Goal: Information Seeking & Learning: Learn about a topic

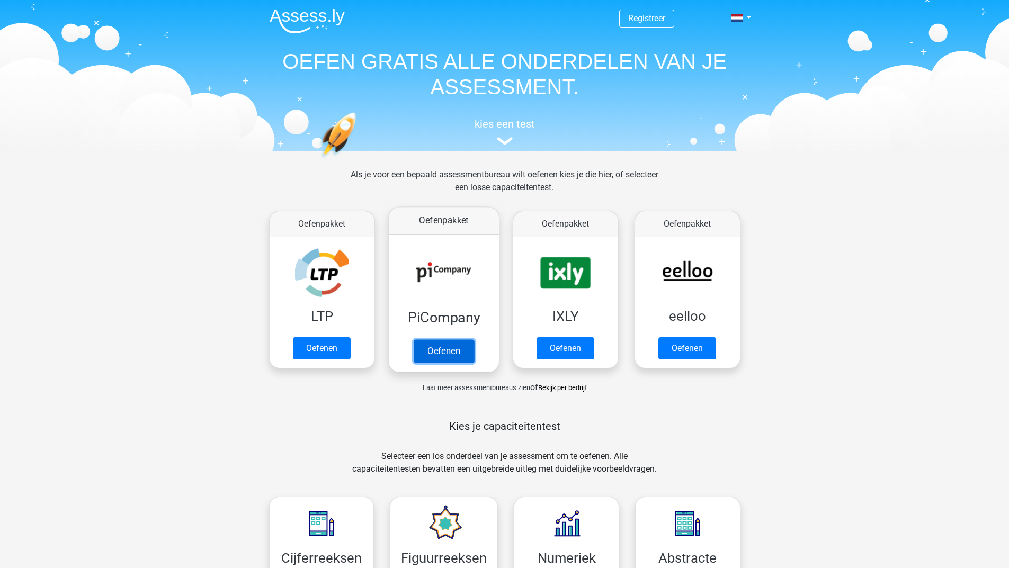
click at [469, 361] on link "Oefenen" at bounding box center [443, 350] width 60 height 23
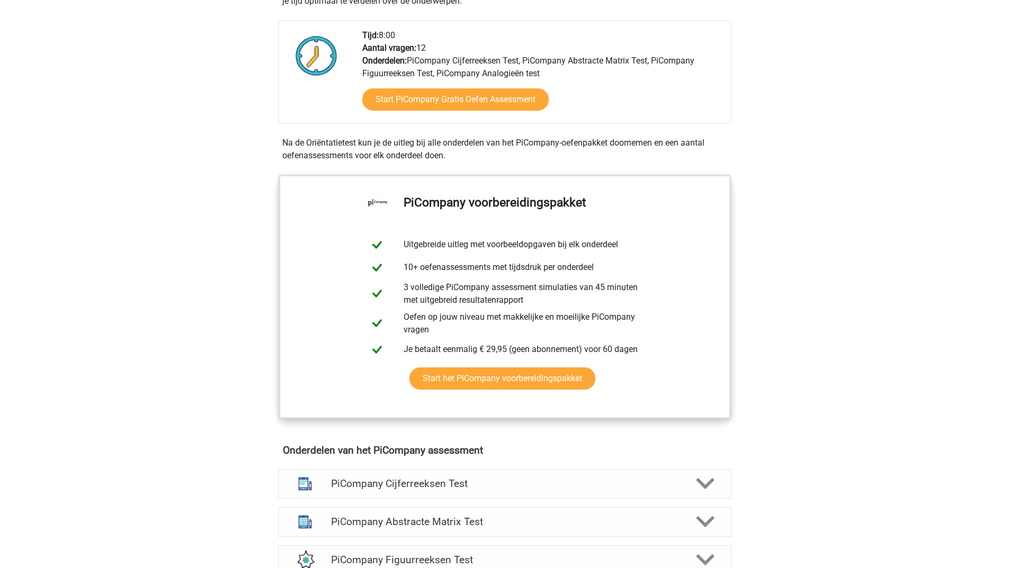
scroll to position [477, 0]
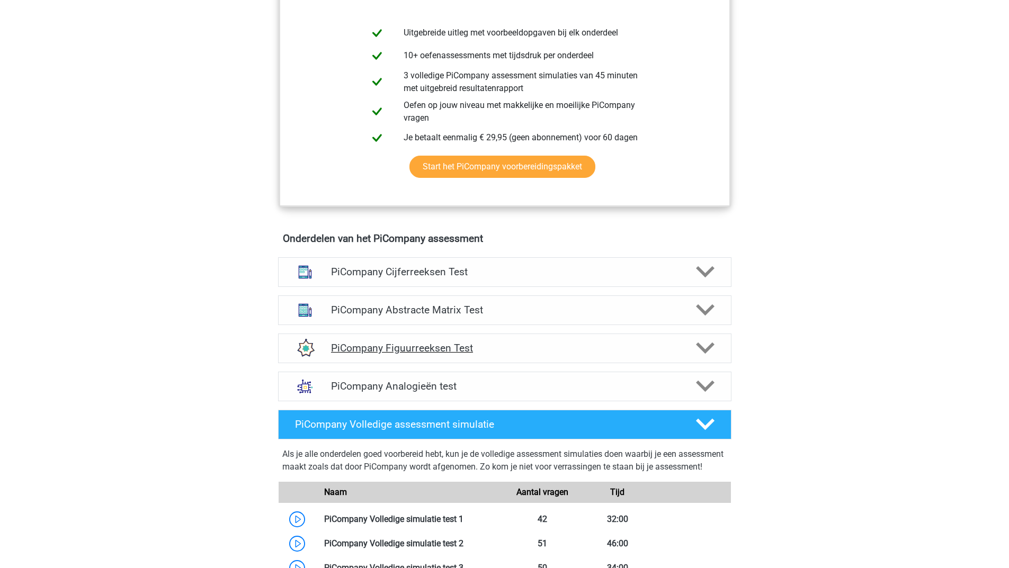
click at [430, 354] on h4 "PiCompany Figuurreeksen Test" at bounding box center [504, 348] width 347 height 12
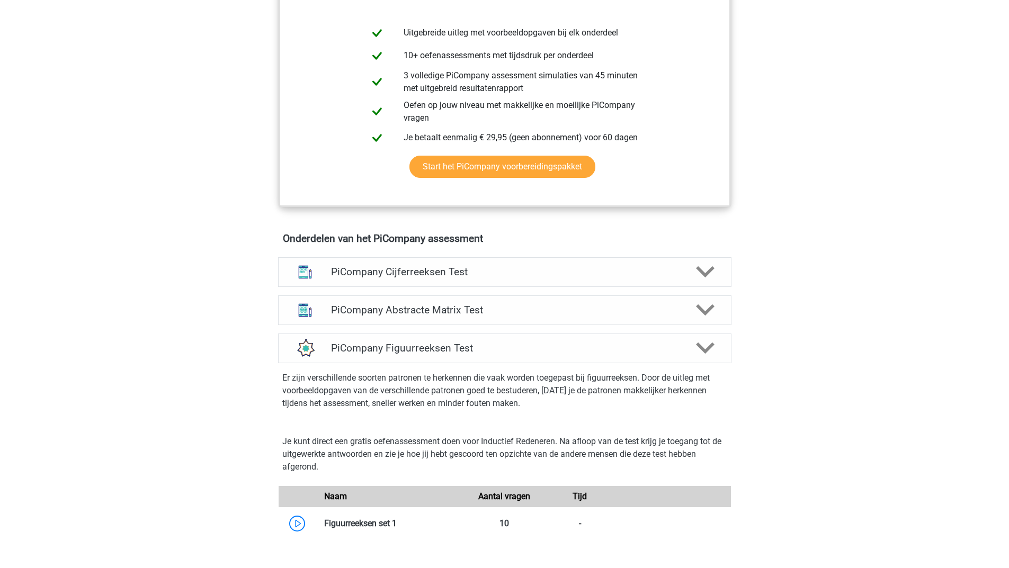
scroll to position [688, 0]
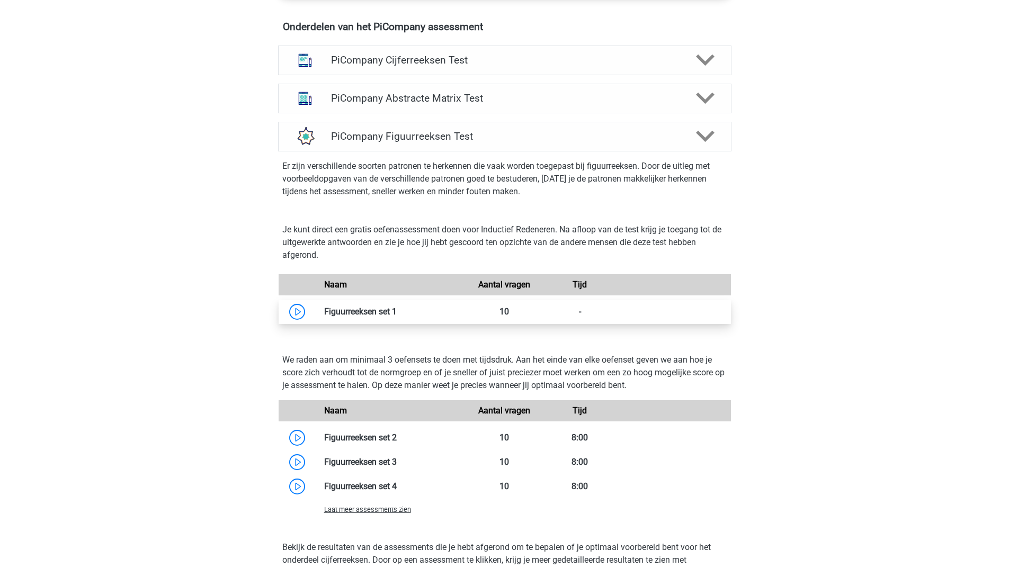
click at [397, 317] on link at bounding box center [397, 312] width 0 height 10
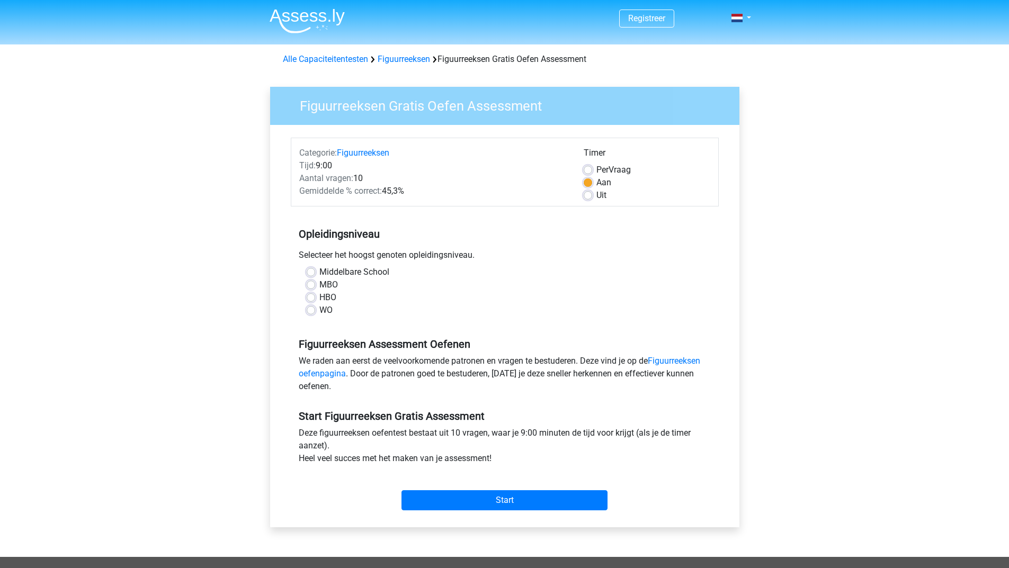
click at [319, 296] on label "HBO" at bounding box center [327, 297] width 17 height 13
click at [309, 296] on input "HBO" at bounding box center [311, 296] width 8 height 11
radio input "true"
click at [511, 508] on input "Start" at bounding box center [504, 500] width 206 height 20
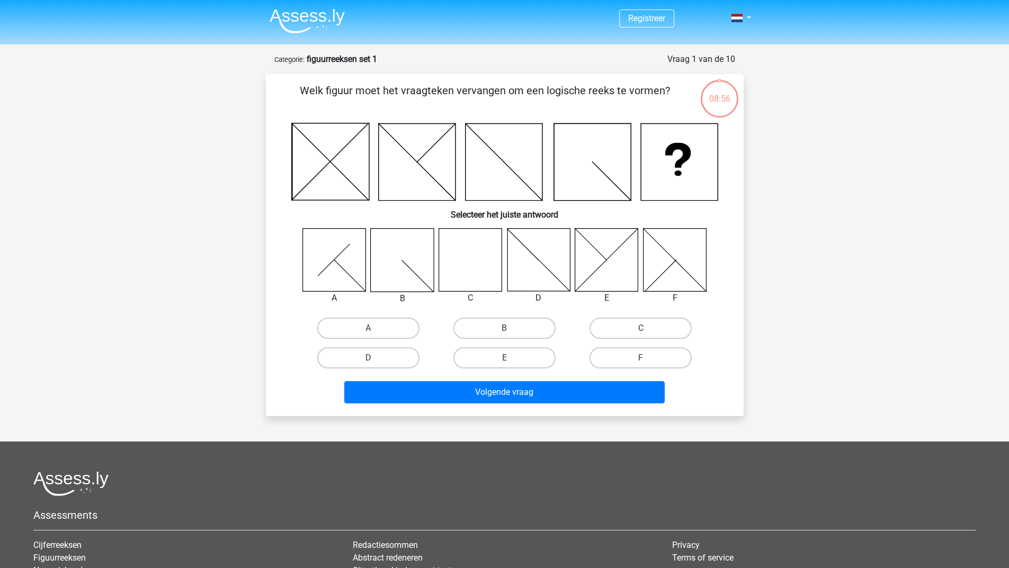
click at [460, 263] on icon at bounding box center [469, 259] width 63 height 63
click at [639, 327] on label "C" at bounding box center [640, 328] width 102 height 21
click at [641, 328] on input "C" at bounding box center [644, 331] width 7 height 7
radio input "true"
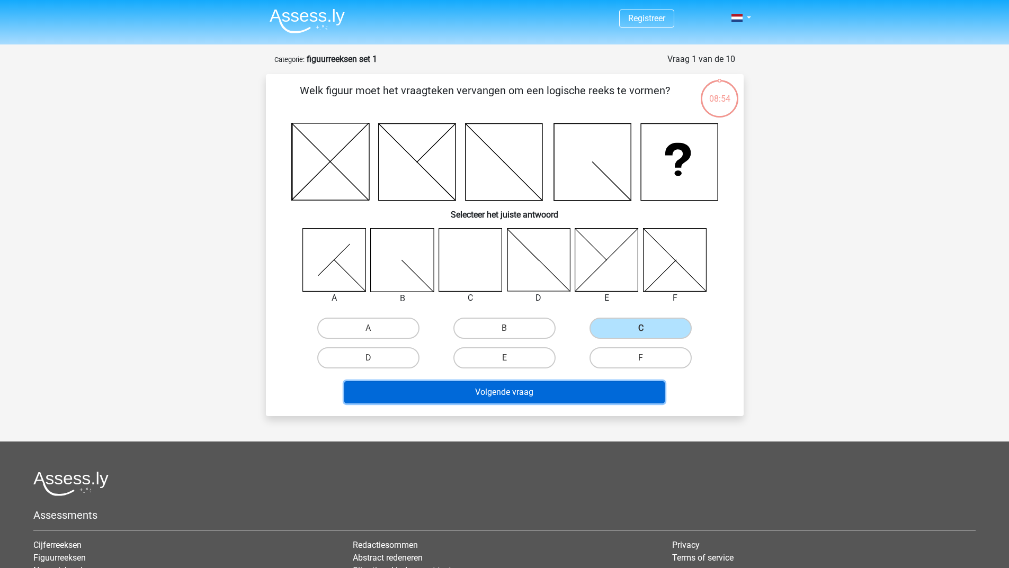
click at [498, 392] on button "Volgende vraag" at bounding box center [504, 392] width 320 height 22
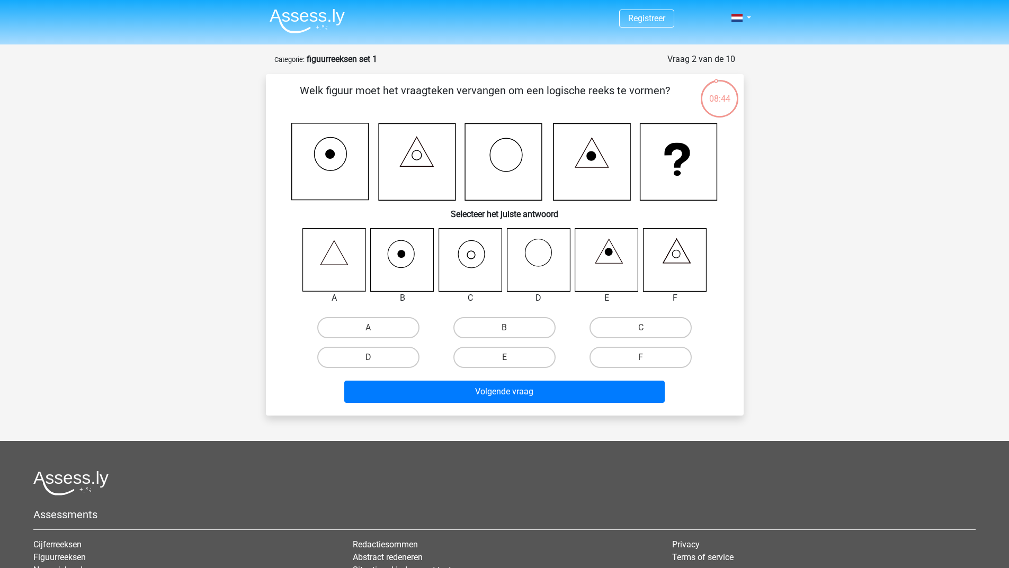
click at [472, 255] on icon at bounding box center [469, 259] width 63 height 63
click at [631, 329] on label "C" at bounding box center [640, 327] width 102 height 21
click at [641, 329] on input "C" at bounding box center [644, 331] width 7 height 7
radio input "true"
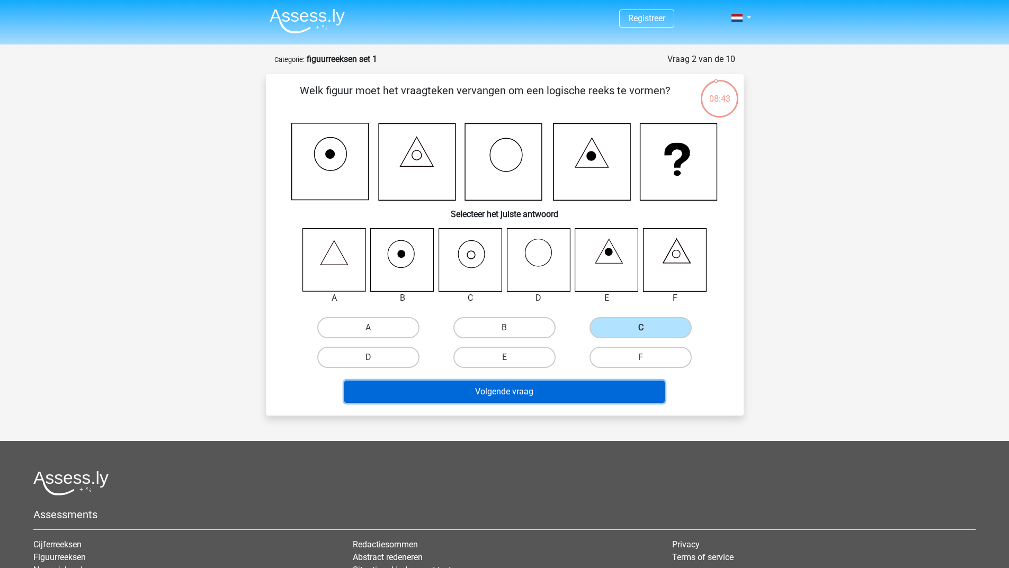
click at [507, 390] on button "Volgende vraag" at bounding box center [504, 392] width 320 height 22
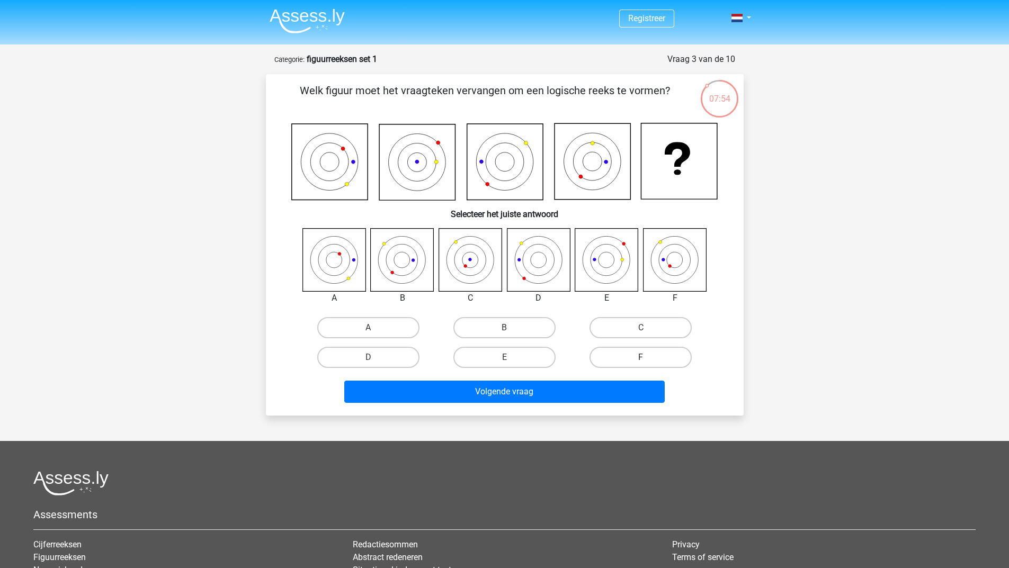
click at [619, 355] on label "F" at bounding box center [640, 357] width 102 height 21
click at [641, 357] on input "F" at bounding box center [644, 360] width 7 height 7
radio input "true"
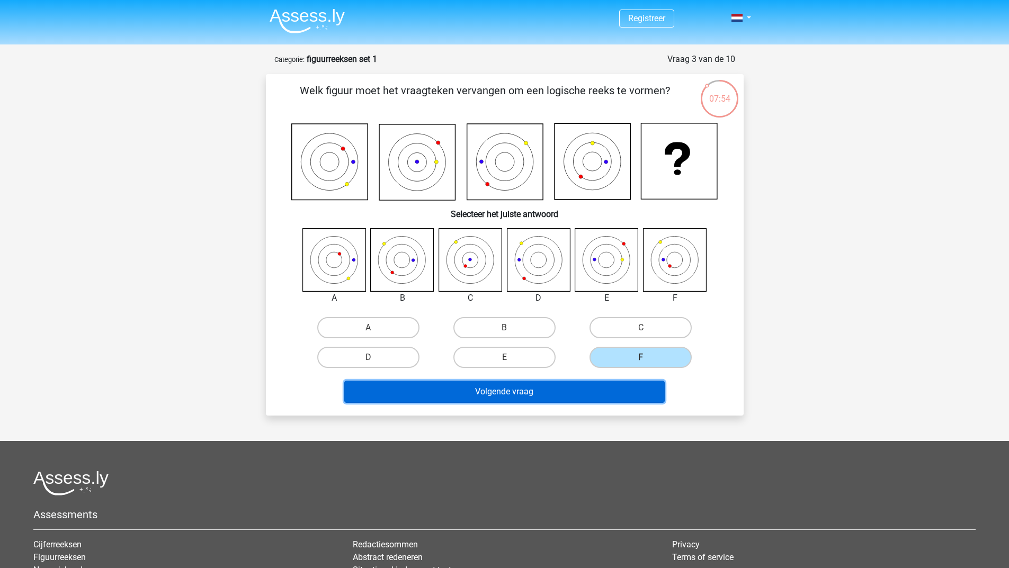
click at [572, 388] on button "Volgende vraag" at bounding box center [504, 392] width 320 height 22
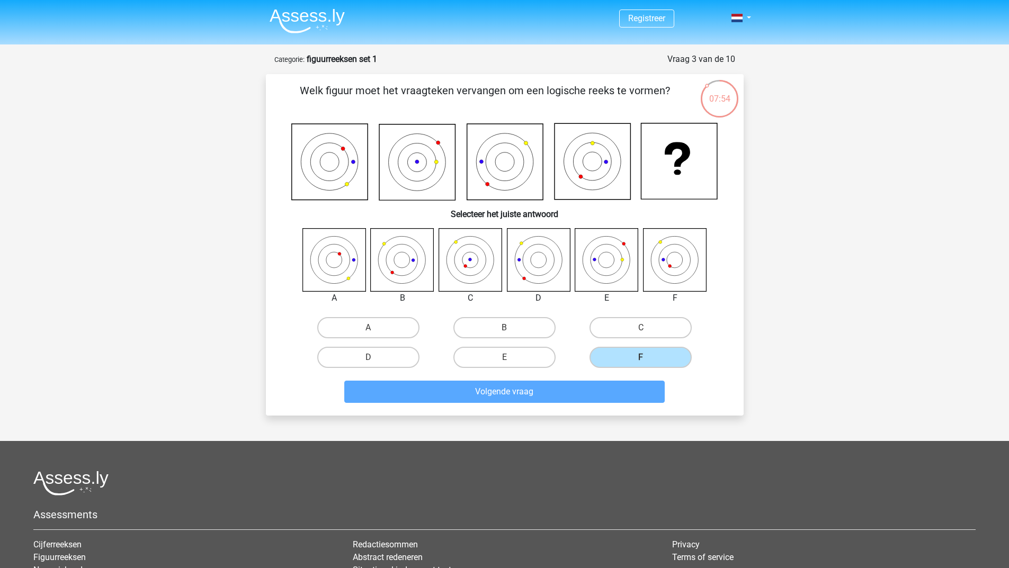
scroll to position [53, 0]
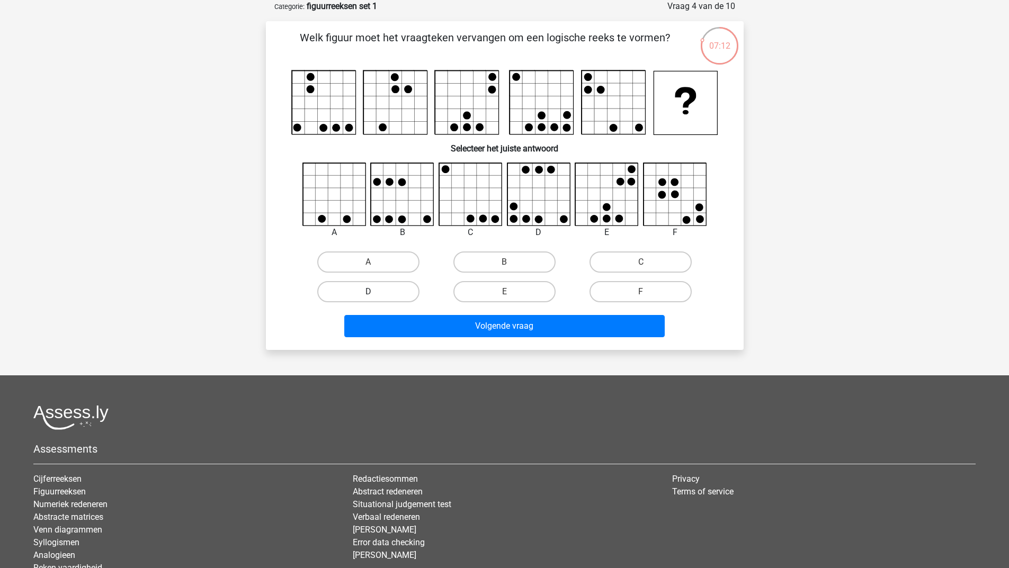
click at [410, 288] on label "D" at bounding box center [368, 291] width 102 height 21
click at [375, 292] on input "D" at bounding box center [371, 295] width 7 height 7
radio input "true"
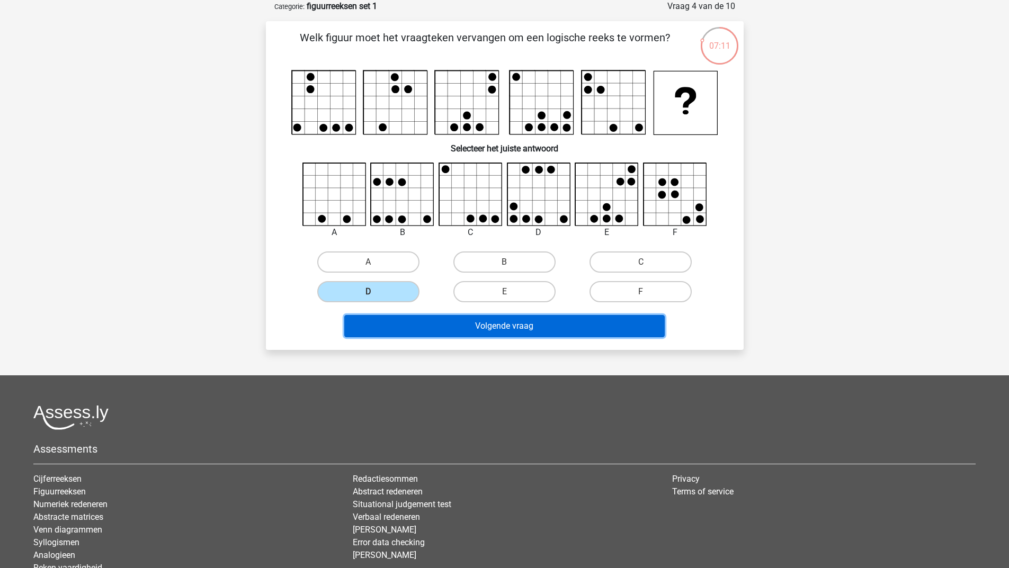
click at [532, 327] on button "Volgende vraag" at bounding box center [504, 326] width 320 height 22
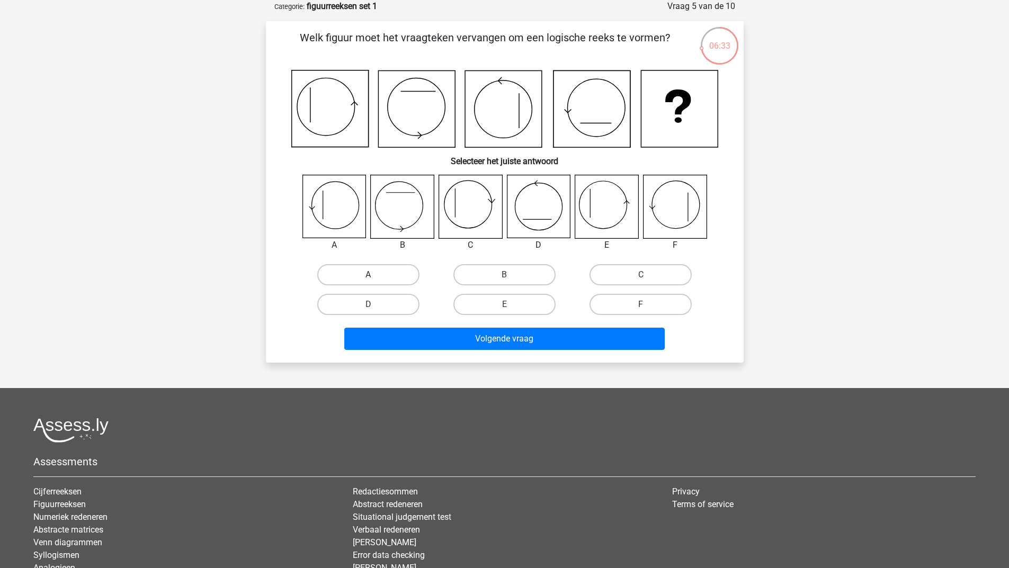
click at [376, 275] on label "A" at bounding box center [368, 274] width 102 height 21
click at [375, 275] on input "A" at bounding box center [371, 278] width 7 height 7
radio input "true"
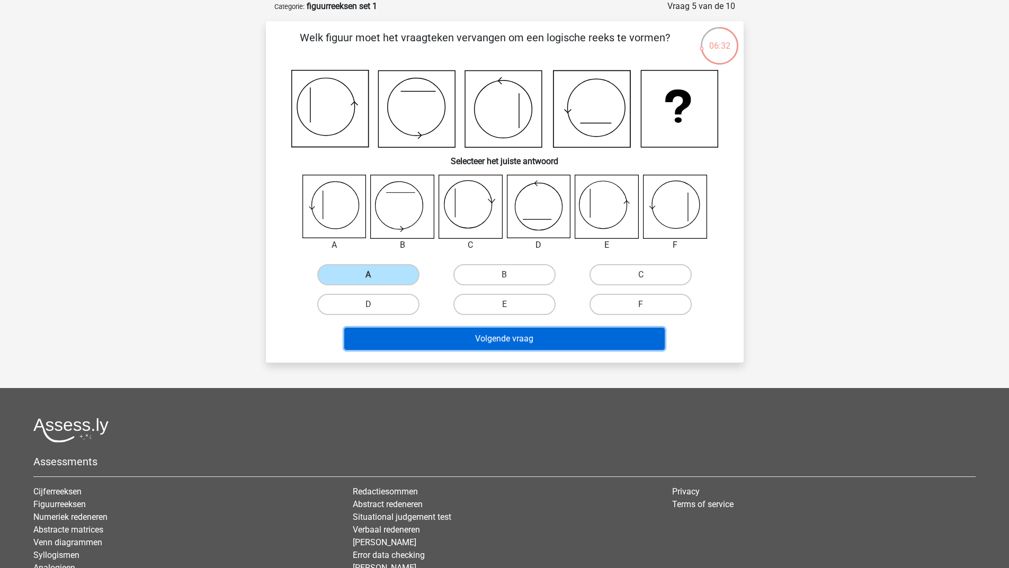
click at [517, 344] on button "Volgende vraag" at bounding box center [504, 339] width 320 height 22
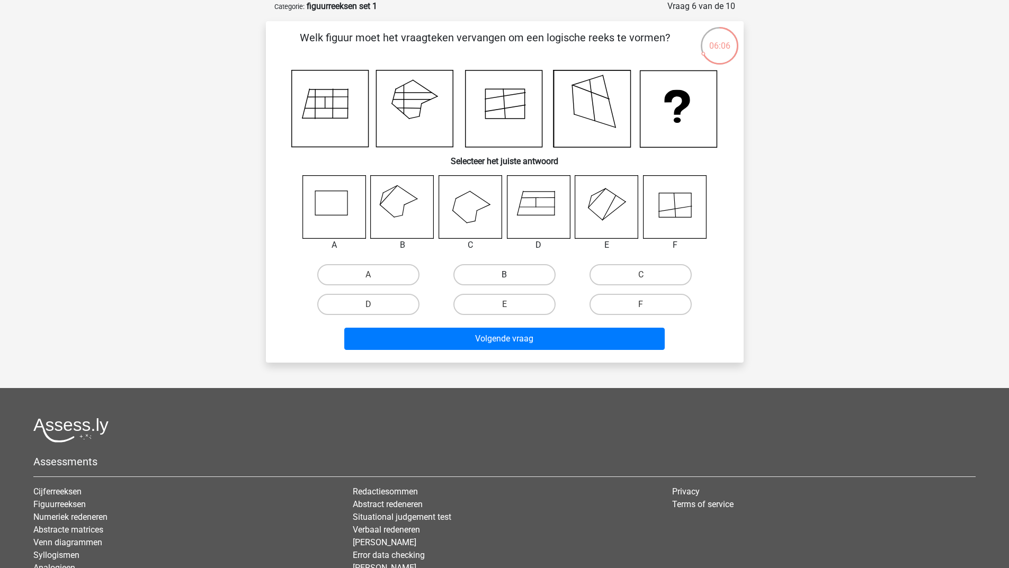
drag, startPoint x: 475, startPoint y: 271, endPoint x: 481, endPoint y: 278, distance: 9.4
click at [477, 272] on label "B" at bounding box center [504, 274] width 102 height 21
click at [504, 275] on input "B" at bounding box center [507, 278] width 7 height 7
radio input "true"
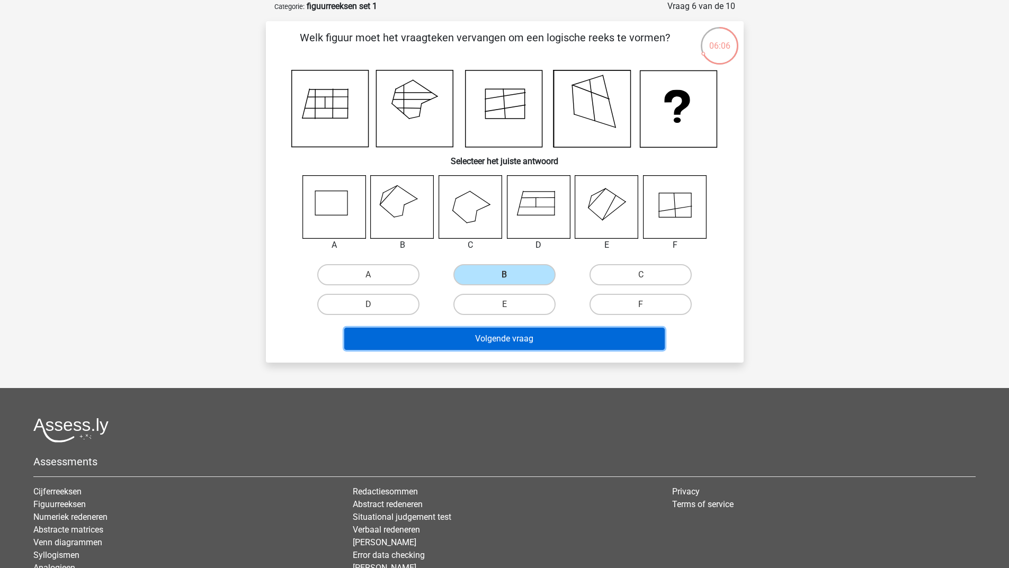
click at [531, 331] on button "Volgende vraag" at bounding box center [504, 339] width 320 height 22
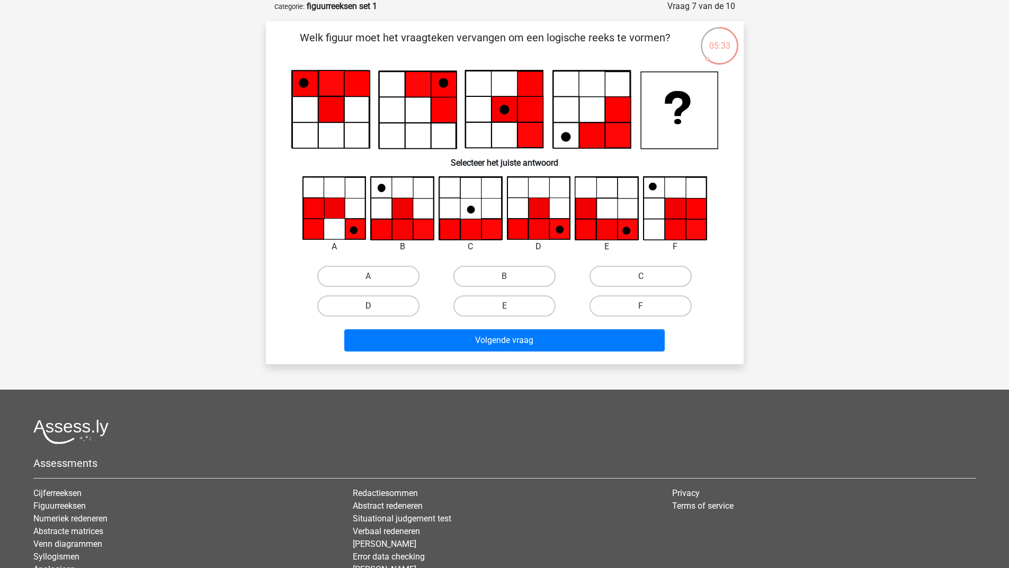
click at [403, 310] on label "D" at bounding box center [368, 305] width 102 height 21
click at [375, 310] on input "D" at bounding box center [371, 309] width 7 height 7
radio input "true"
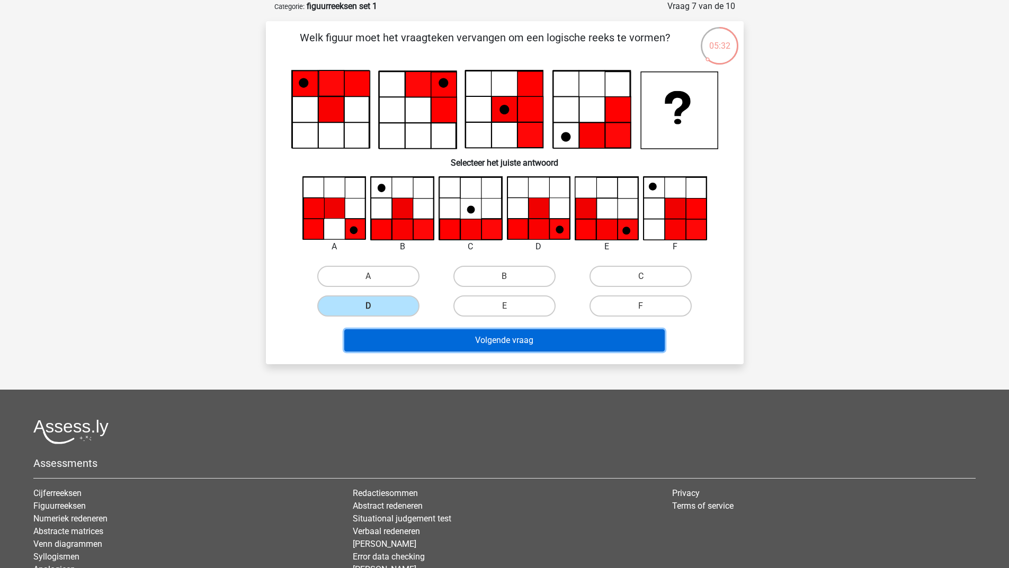
click at [486, 335] on button "Volgende vraag" at bounding box center [504, 340] width 320 height 22
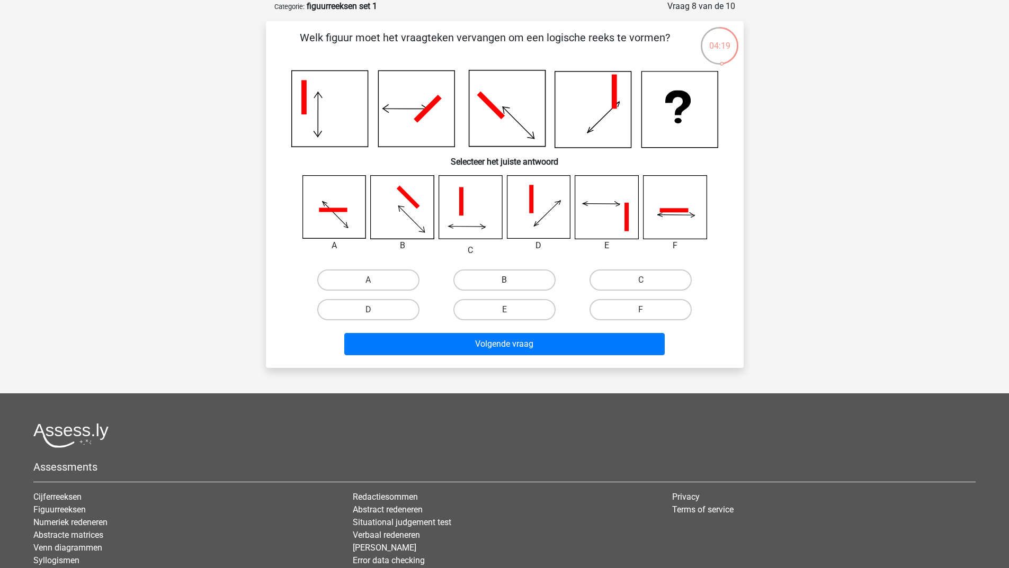
click at [531, 271] on label "B" at bounding box center [504, 279] width 102 height 21
click at [511, 280] on input "B" at bounding box center [507, 283] width 7 height 7
radio input "true"
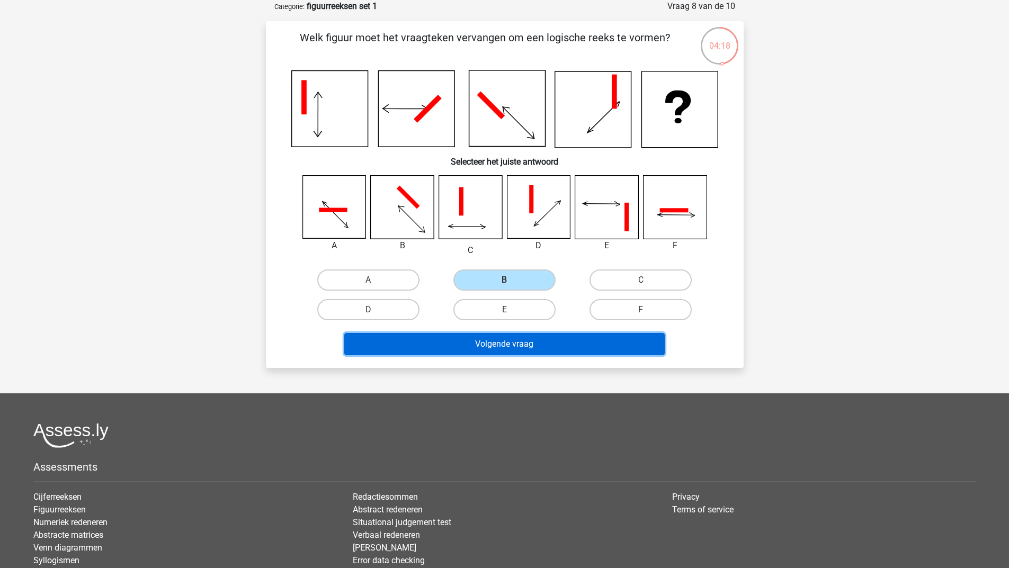
click at [542, 339] on button "Volgende vraag" at bounding box center [504, 344] width 320 height 22
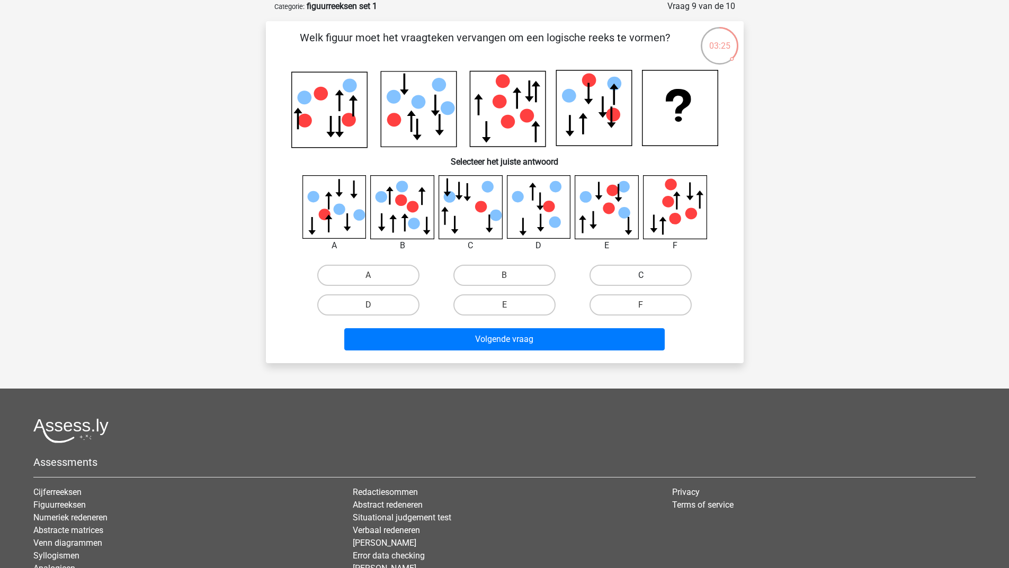
click at [644, 274] on label "C" at bounding box center [640, 275] width 102 height 21
click at [644, 275] on input "C" at bounding box center [644, 278] width 7 height 7
radio input "true"
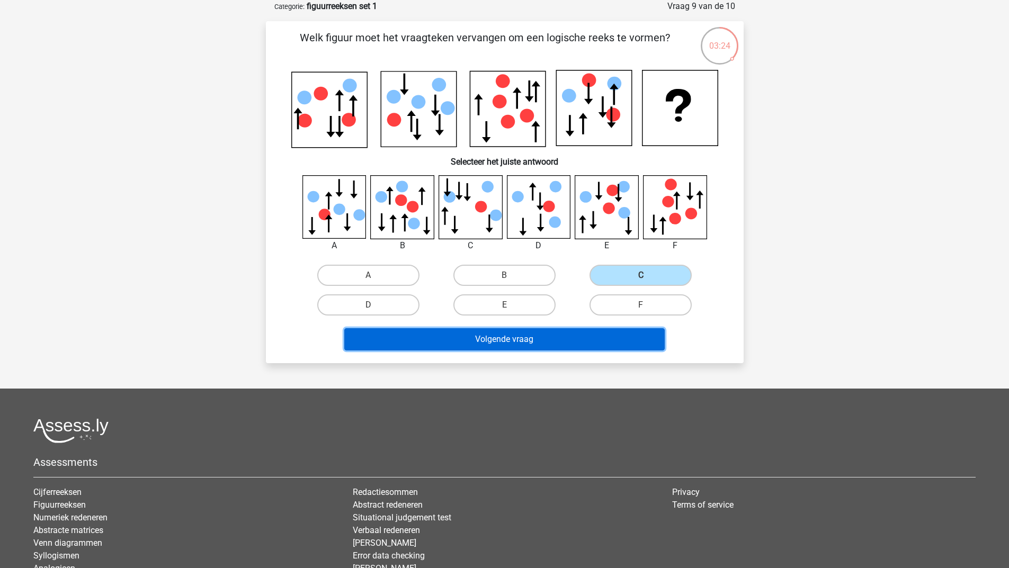
click at [540, 338] on button "Volgende vraag" at bounding box center [504, 339] width 320 height 22
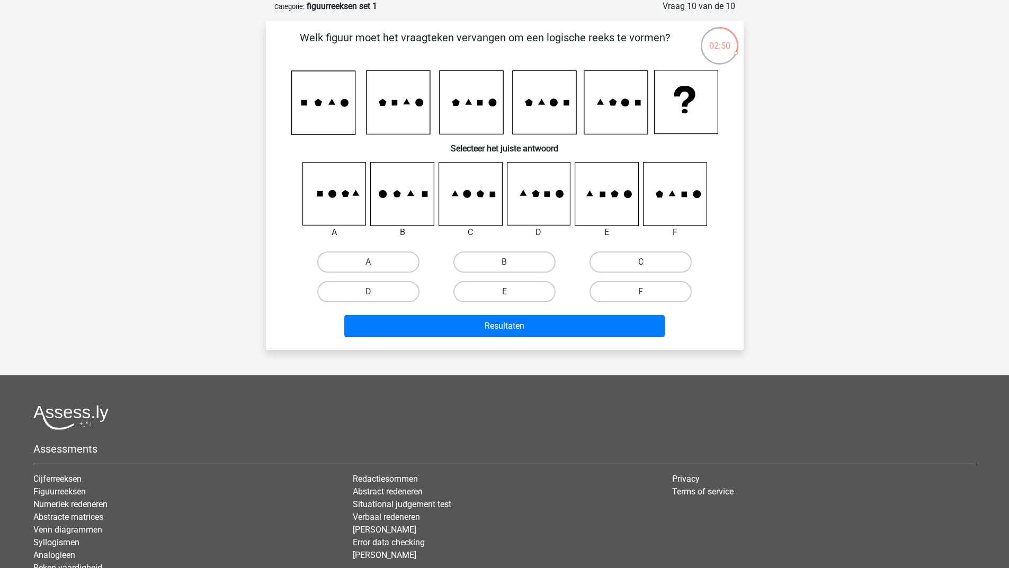
drag, startPoint x: 658, startPoint y: 258, endPoint x: 650, endPoint y: 276, distance: 20.4
click at [658, 258] on label "C" at bounding box center [640, 261] width 102 height 21
click at [648, 262] on input "C" at bounding box center [644, 265] width 7 height 7
radio input "true"
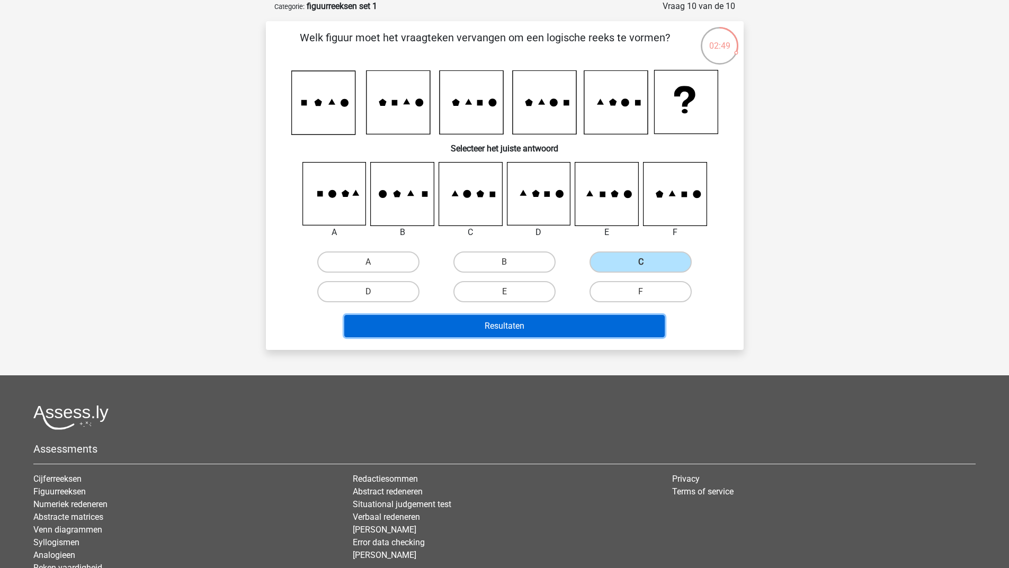
click at [478, 318] on button "Resultaten" at bounding box center [504, 326] width 320 height 22
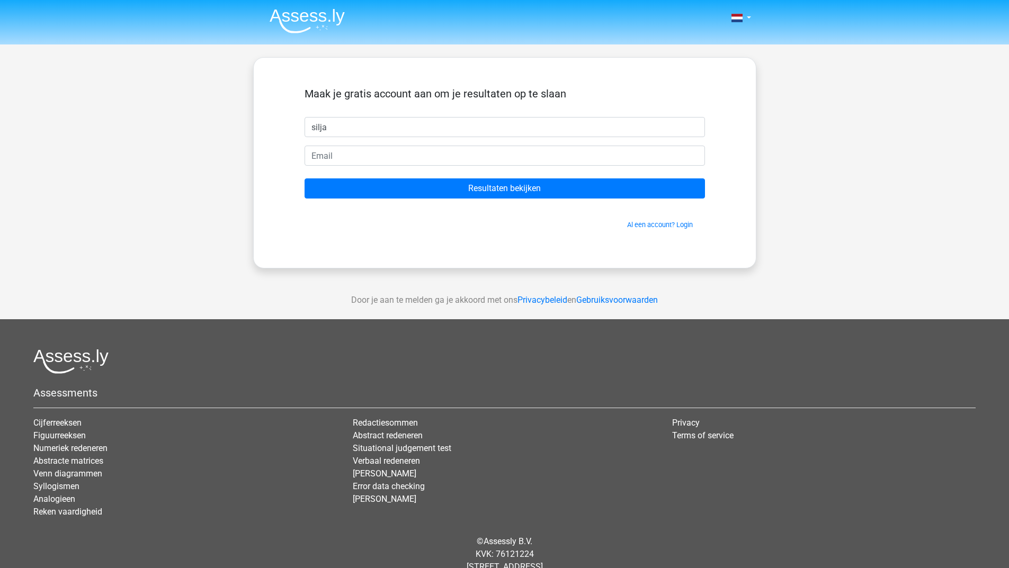
type input "silja"
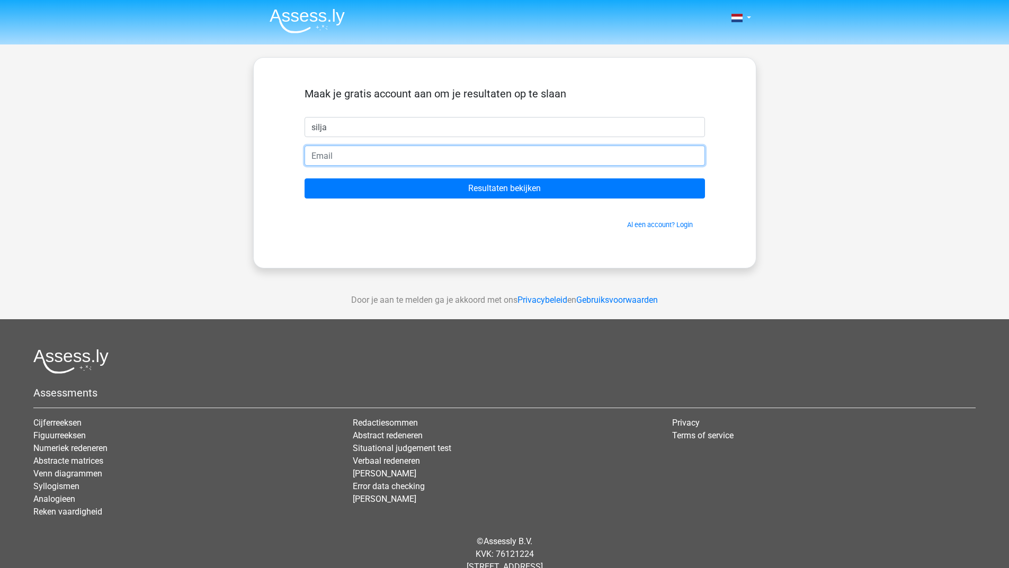
click at [441, 152] on input "email" at bounding box center [504, 156] width 400 height 20
type input "[PERSON_NAME][EMAIL_ADDRESS][DOMAIN_NAME]"
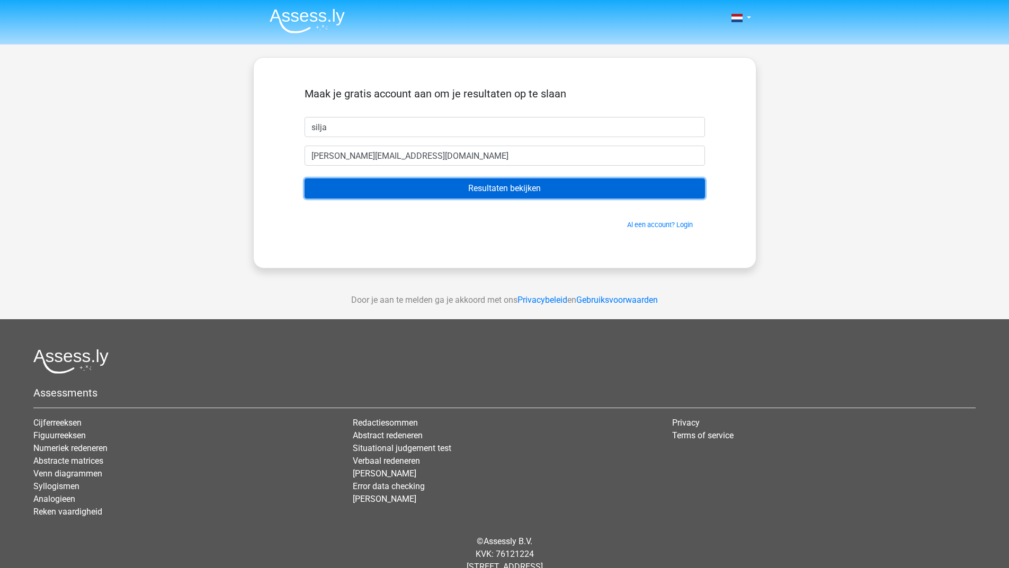
click at [477, 197] on input "Resultaten bekijken" at bounding box center [504, 188] width 400 height 20
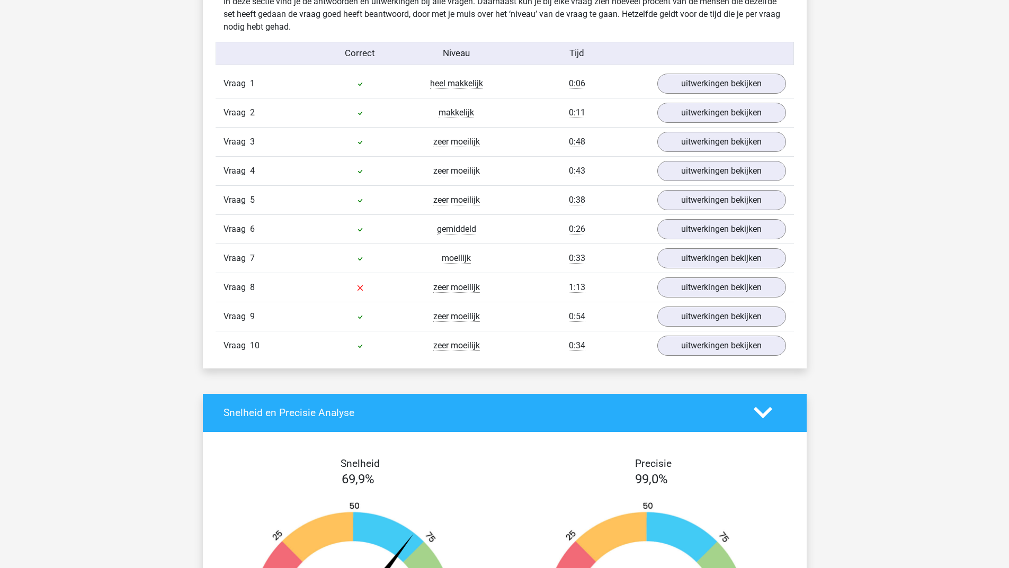
scroll to position [794, 0]
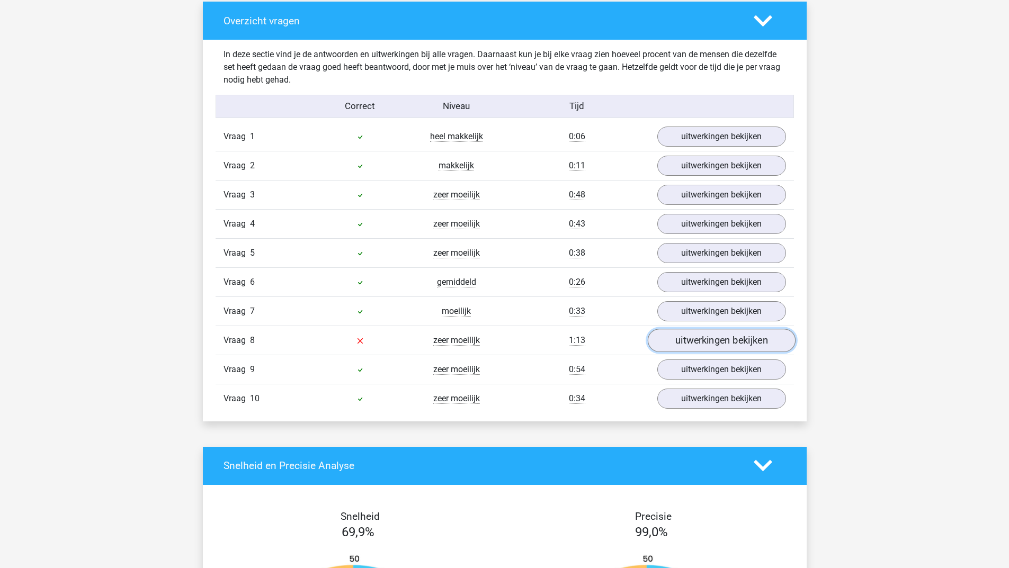
click at [698, 342] on link "uitwerkingen bekijken" at bounding box center [721, 340] width 148 height 23
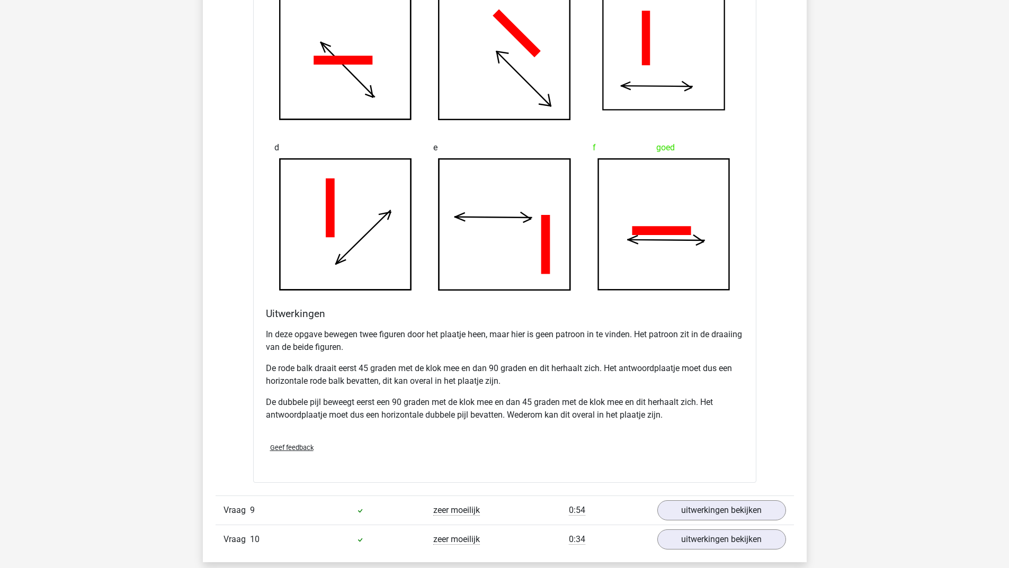
scroll to position [1377, 0]
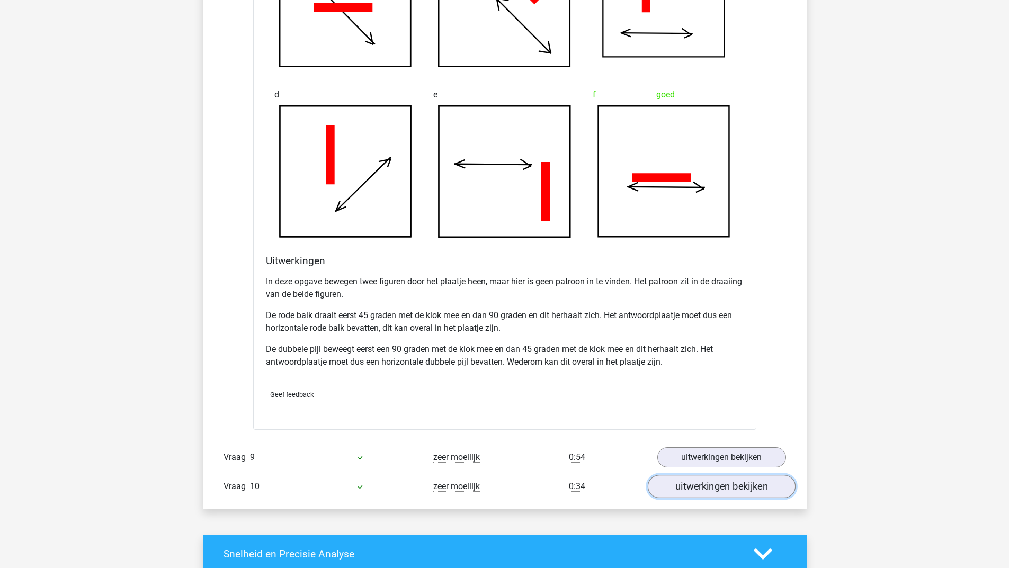
click at [718, 490] on link "uitwerkingen bekijken" at bounding box center [721, 486] width 148 height 23
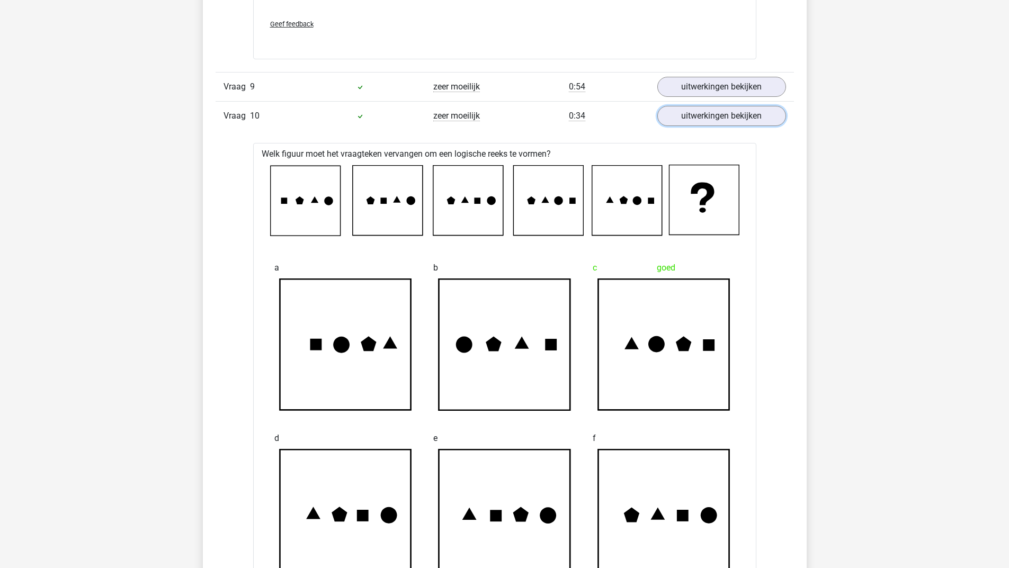
scroll to position [1430, 0]
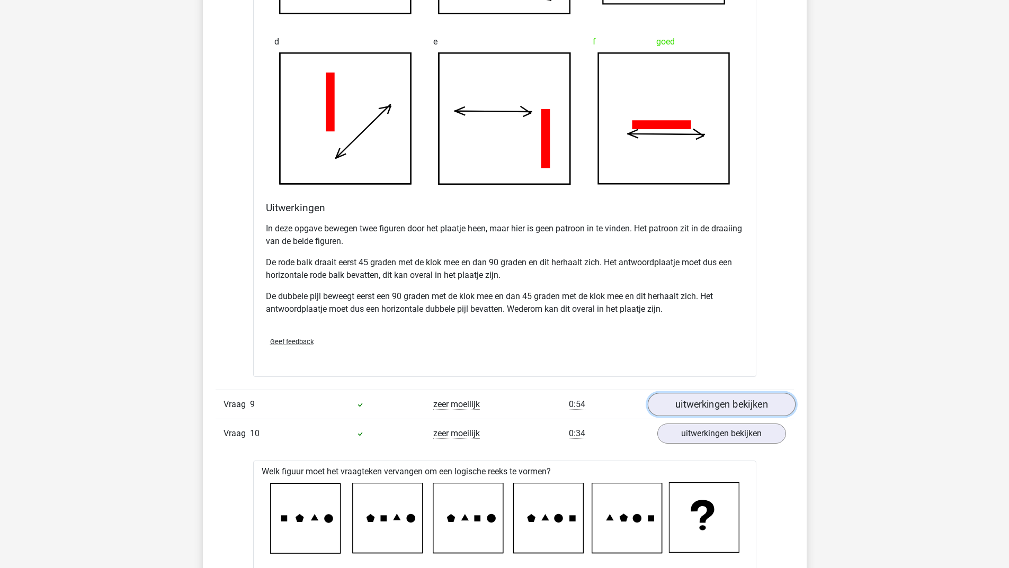
click at [733, 403] on link "uitwerkingen bekijken" at bounding box center [721, 404] width 148 height 23
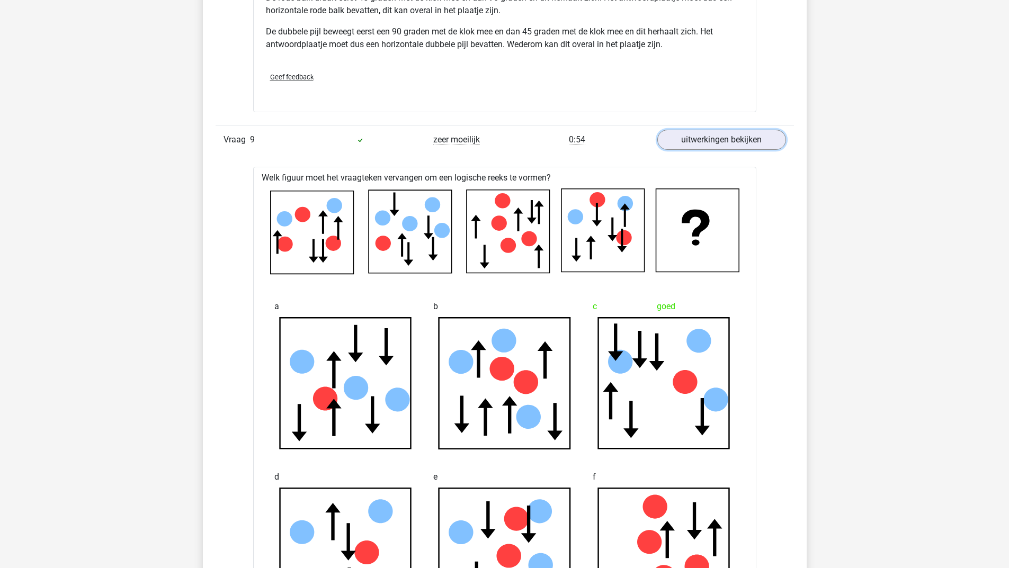
scroll to position [1377, 0]
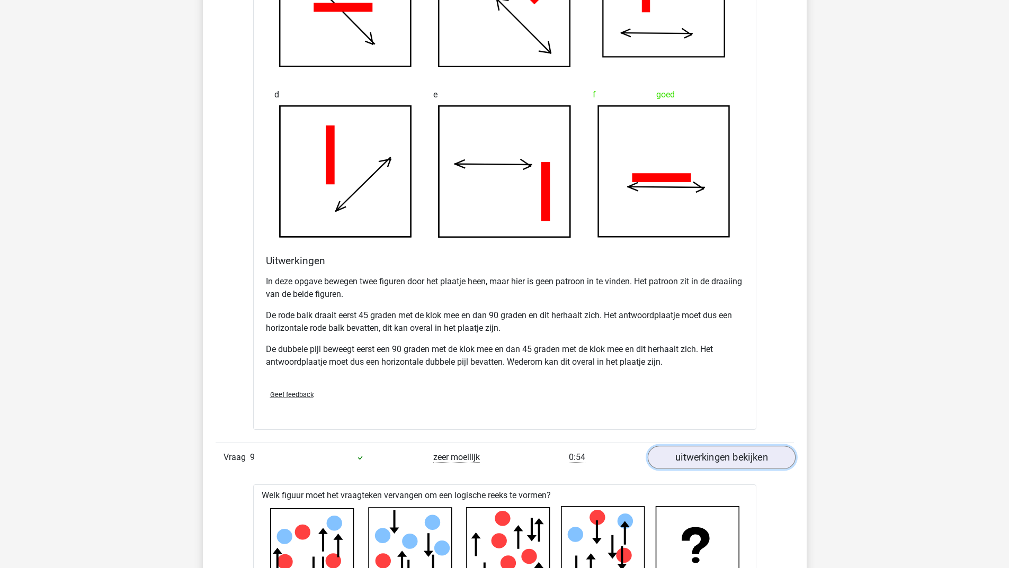
click at [741, 456] on link "uitwerkingen bekijken" at bounding box center [721, 457] width 148 height 23
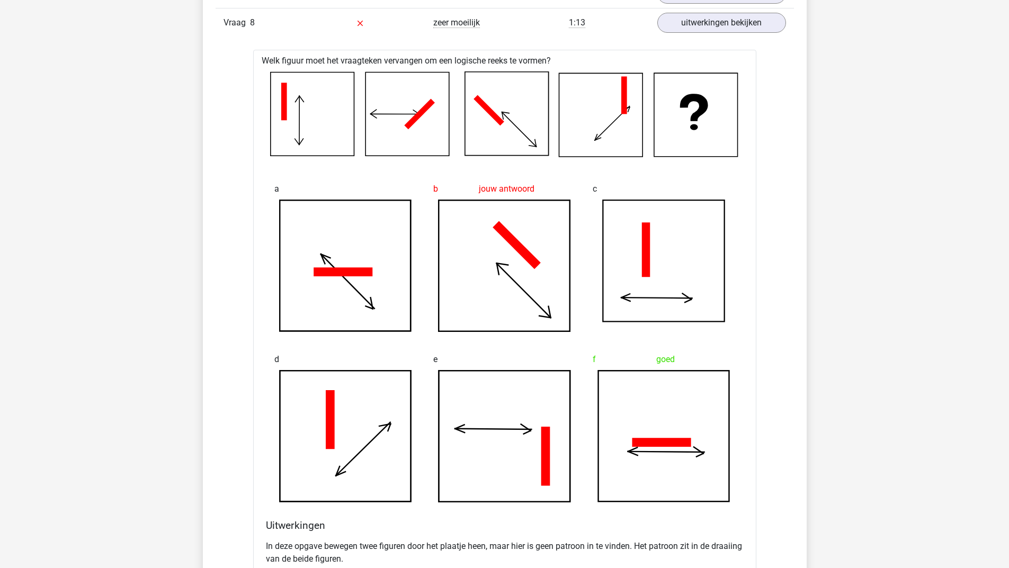
scroll to position [794, 0]
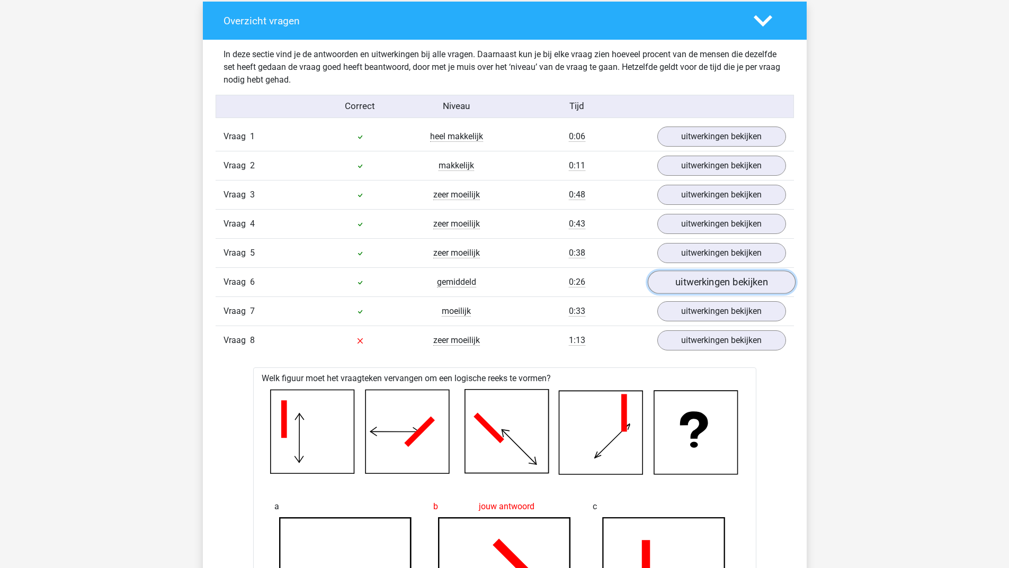
click at [697, 271] on link "uitwerkingen bekijken" at bounding box center [721, 282] width 148 height 23
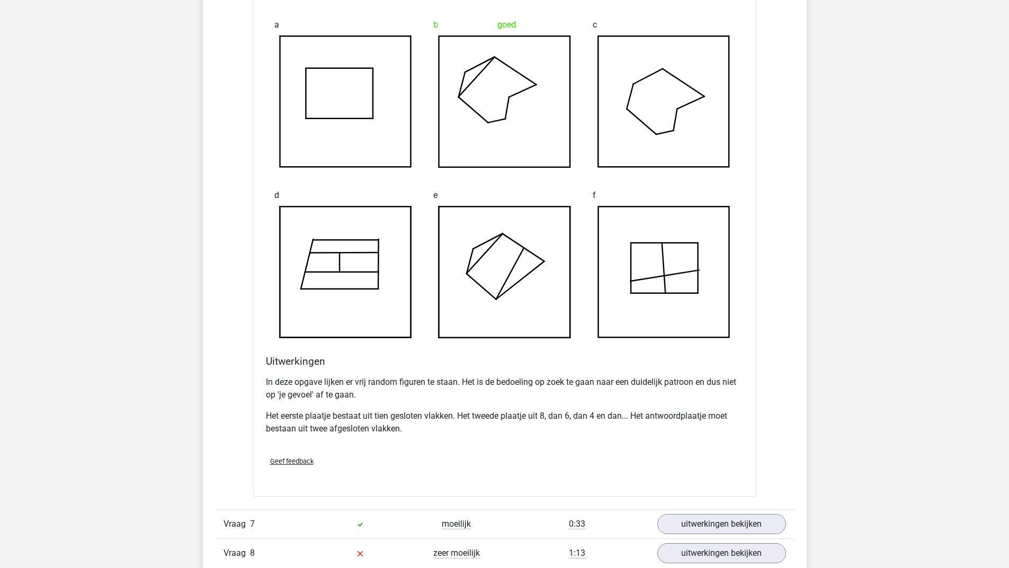
scroll to position [900, 0]
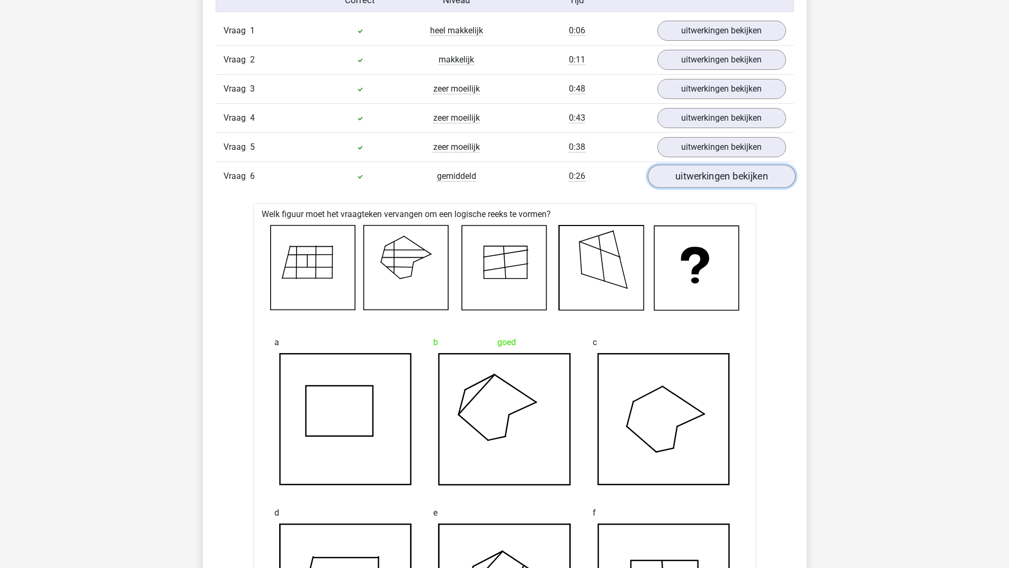
click at [729, 174] on link "uitwerkingen bekijken" at bounding box center [721, 176] width 148 height 23
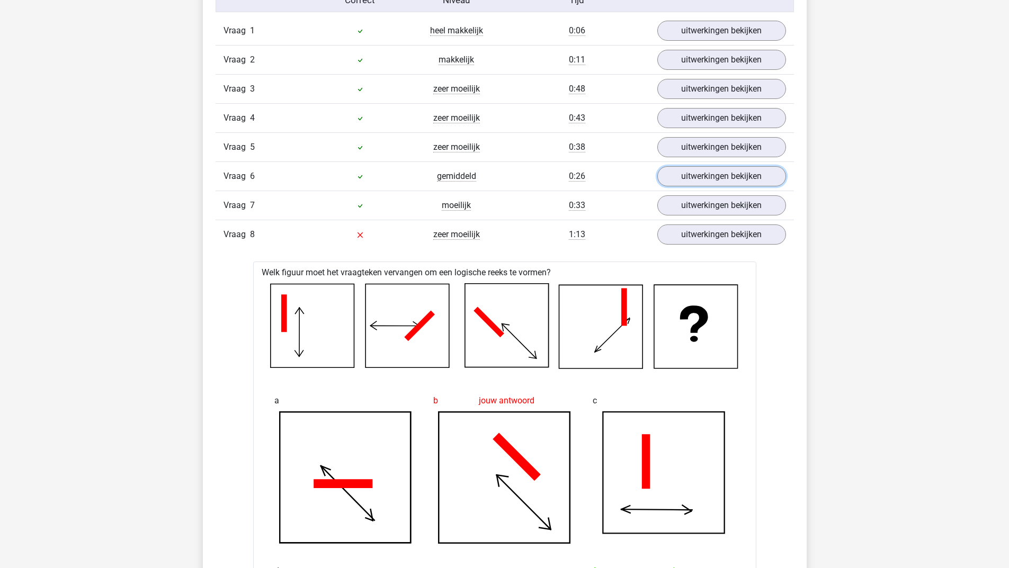
scroll to position [688, 0]
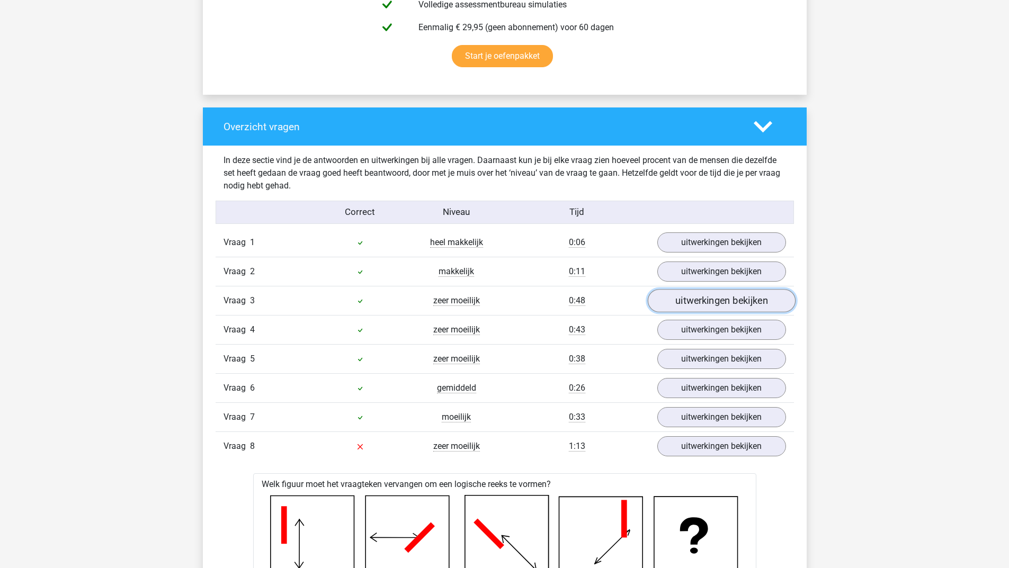
click at [721, 301] on link "uitwerkingen bekijken" at bounding box center [721, 300] width 148 height 23
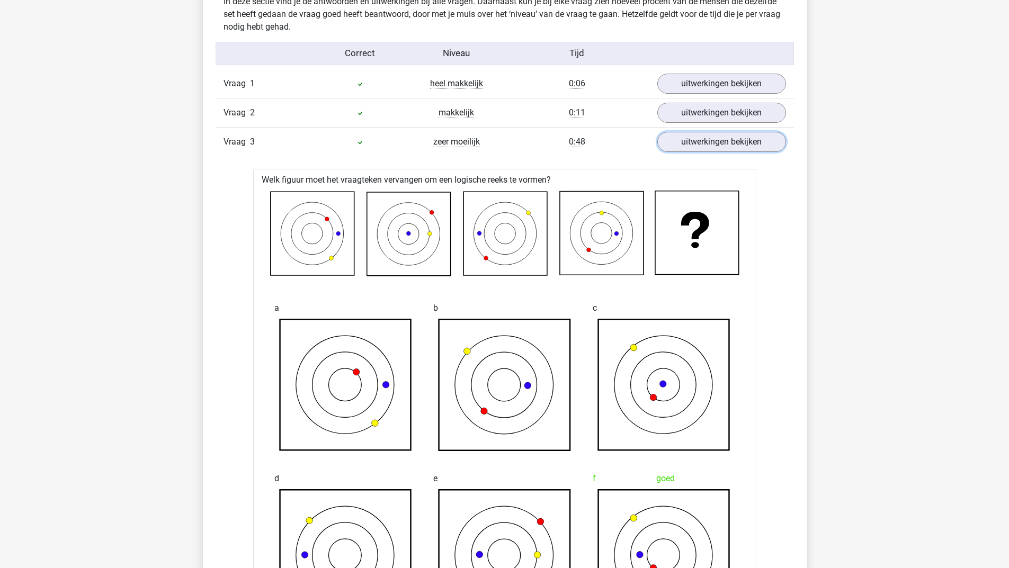
scroll to position [741, 0]
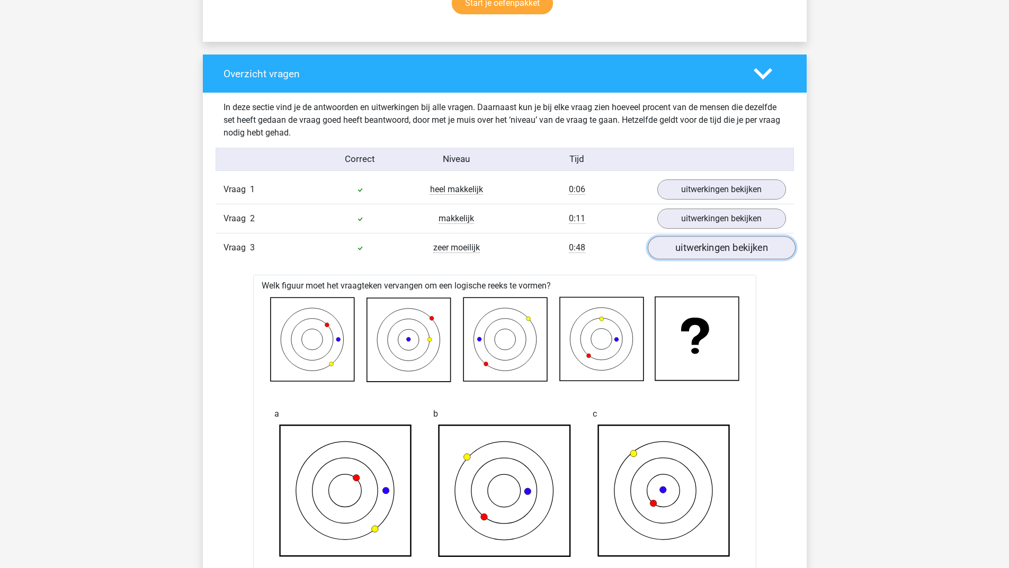
click at [738, 250] on link "uitwerkingen bekijken" at bounding box center [721, 247] width 148 height 23
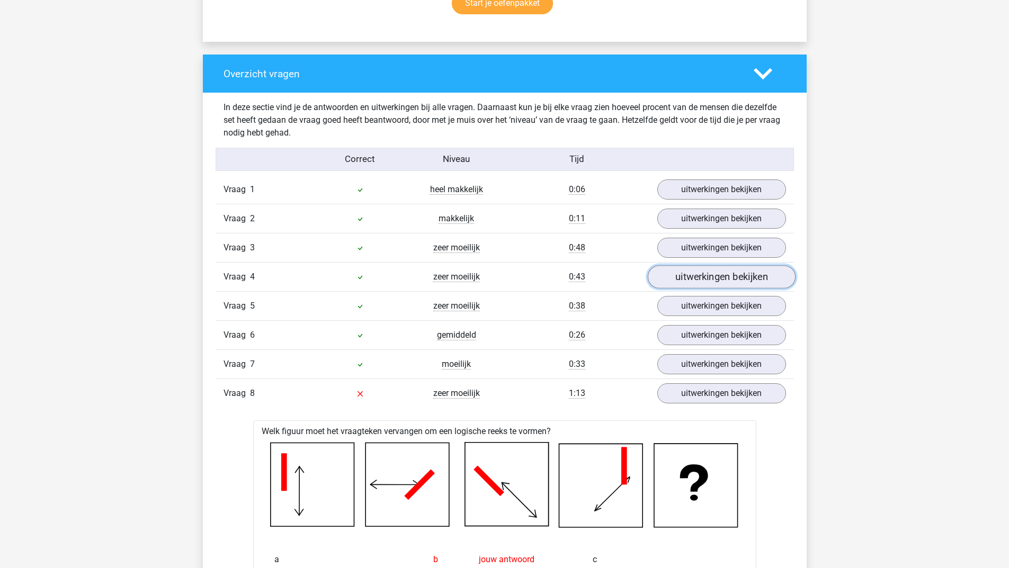
click at [721, 274] on link "uitwerkingen bekijken" at bounding box center [721, 276] width 148 height 23
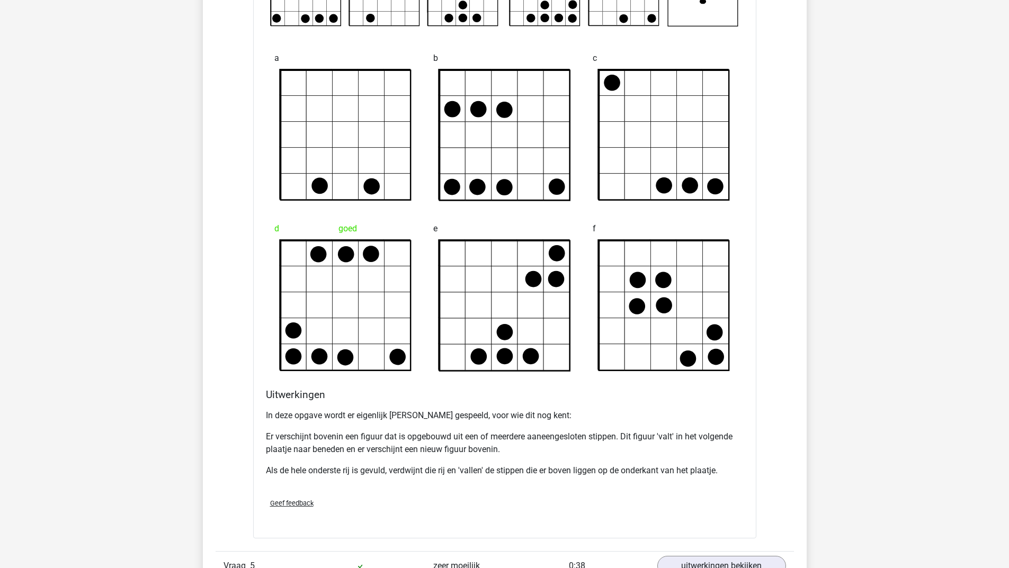
scroll to position [1324, 0]
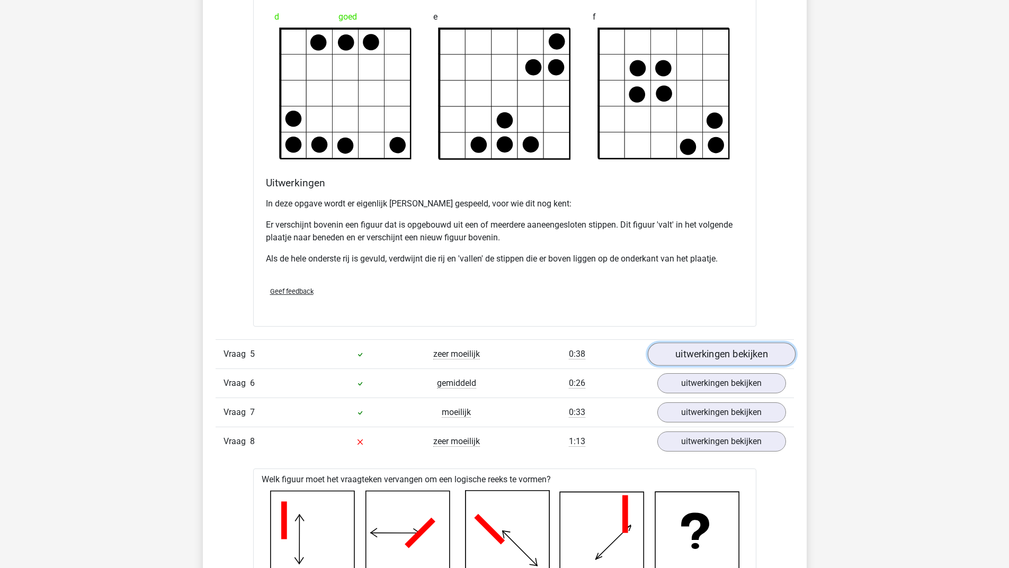
click at [729, 347] on link "uitwerkingen bekijken" at bounding box center [721, 354] width 148 height 23
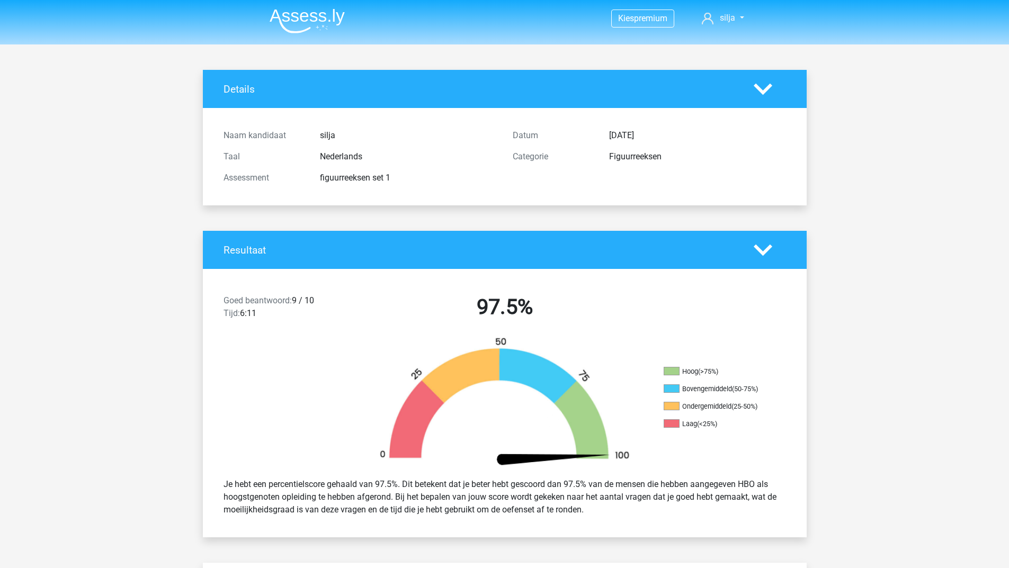
scroll to position [106, 0]
